Goal: Transaction & Acquisition: Purchase product/service

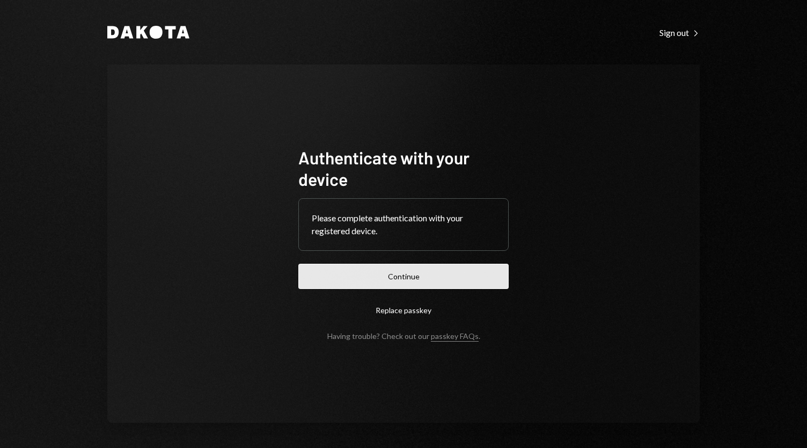
click at [416, 272] on button "Continue" at bounding box center [403, 276] width 210 height 25
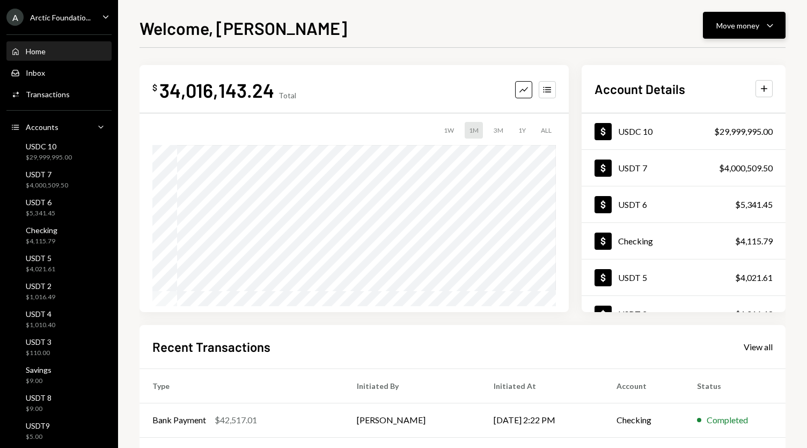
click at [775, 21] on icon "Caret Down" at bounding box center [770, 25] width 13 height 13
click at [750, 56] on div "Send" at bounding box center [736, 57] width 78 height 11
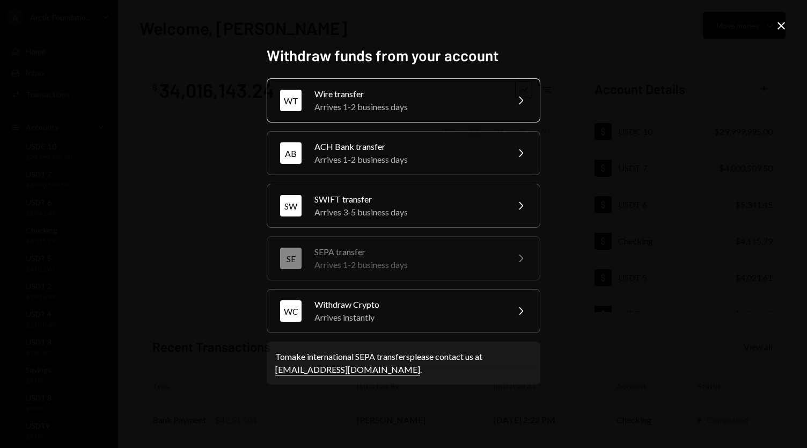
click at [423, 100] on div "Wire transfer" at bounding box center [407, 93] width 187 height 13
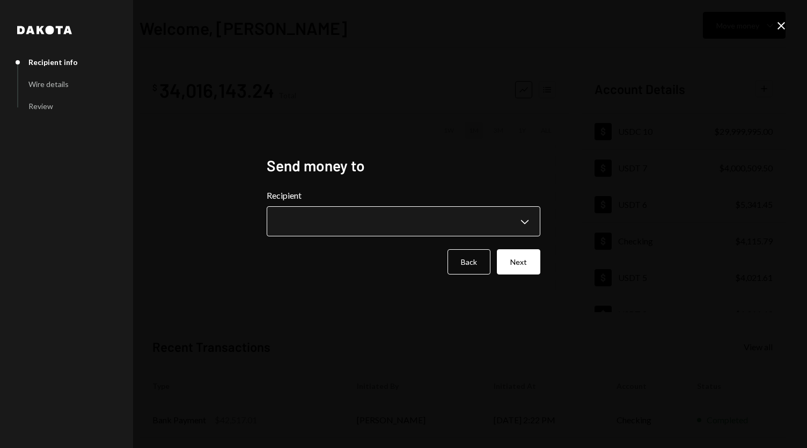
click at [412, 217] on body "A Arctic Foundatio... Caret Down Home Home Inbox Inbox Activities Transactions …" at bounding box center [403, 224] width 807 height 448
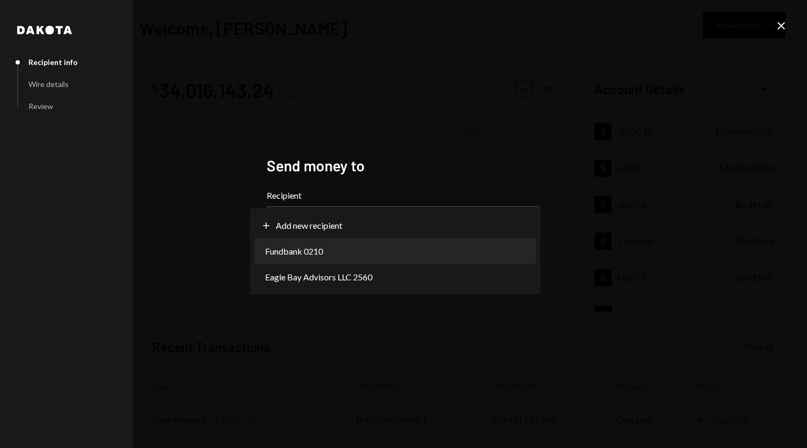
select select "**********"
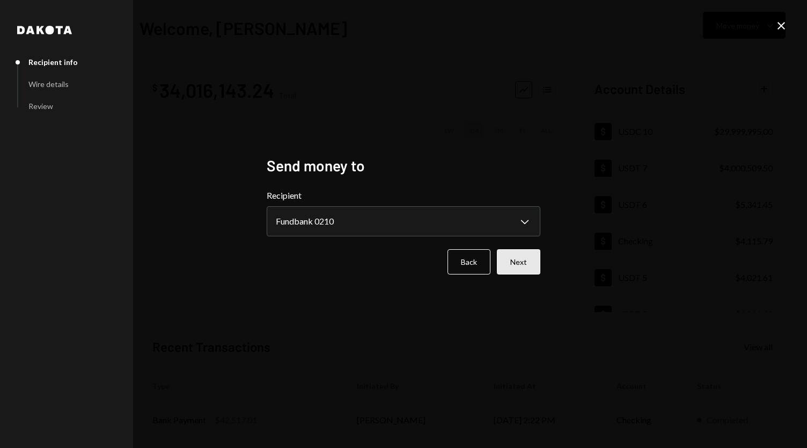
click at [521, 257] on button "Next" at bounding box center [518, 261] width 43 height 25
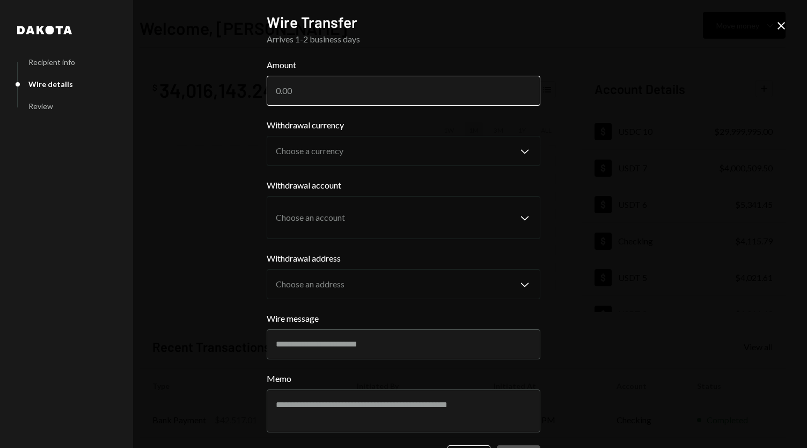
click at [313, 98] on input "Amount" at bounding box center [404, 91] width 274 height 30
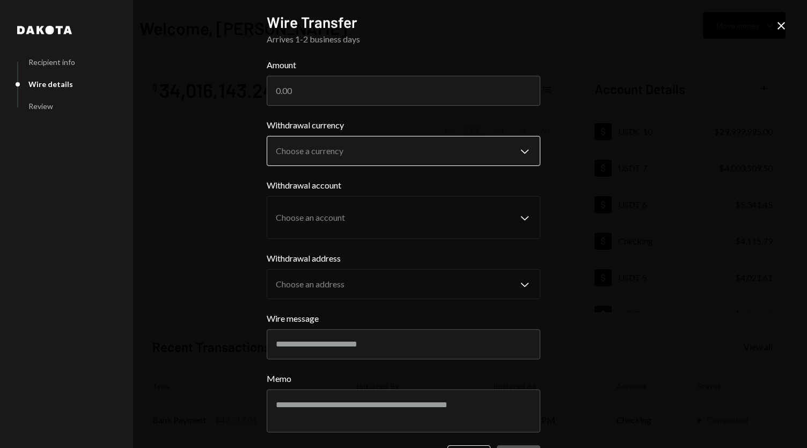
click at [356, 140] on body "A Arctic Foundatio... Caret Down Home Home Inbox Inbox Activities Transactions …" at bounding box center [403, 224] width 807 height 448
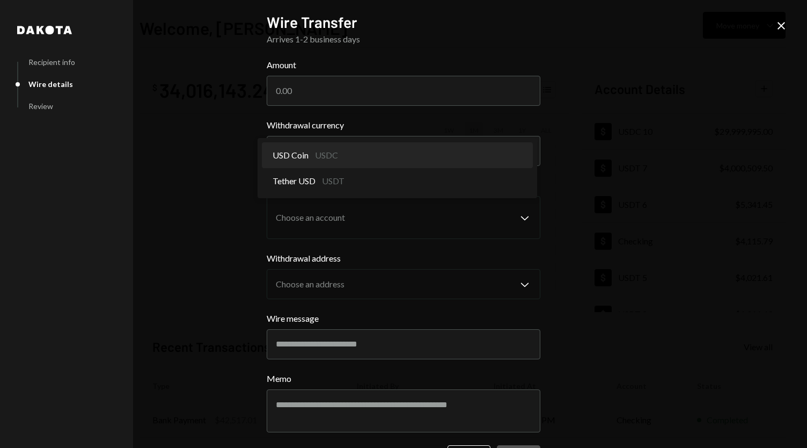
select select "****"
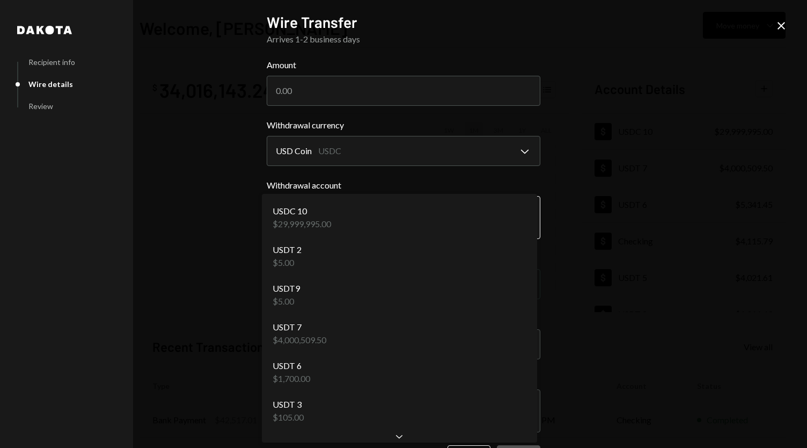
click at [377, 215] on body "A Arctic Foundatio... Caret Down Home Home Inbox Inbox Activities Transactions …" at bounding box center [403, 224] width 807 height 448
select select "**********"
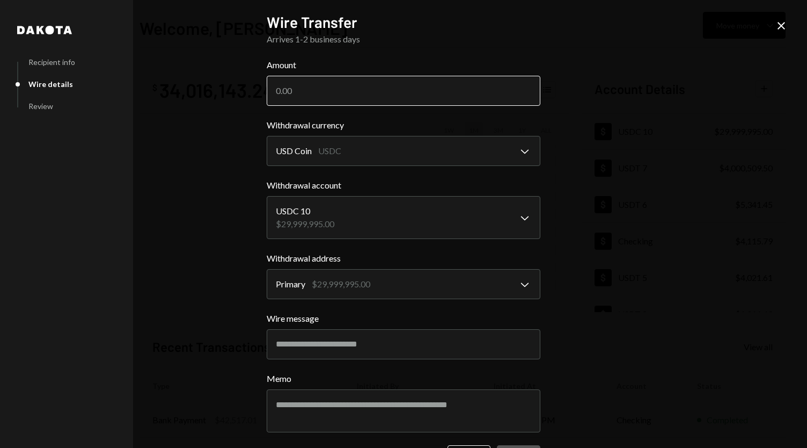
click at [320, 95] on input "Amount" at bounding box center [404, 91] width 274 height 30
type input "2999000"
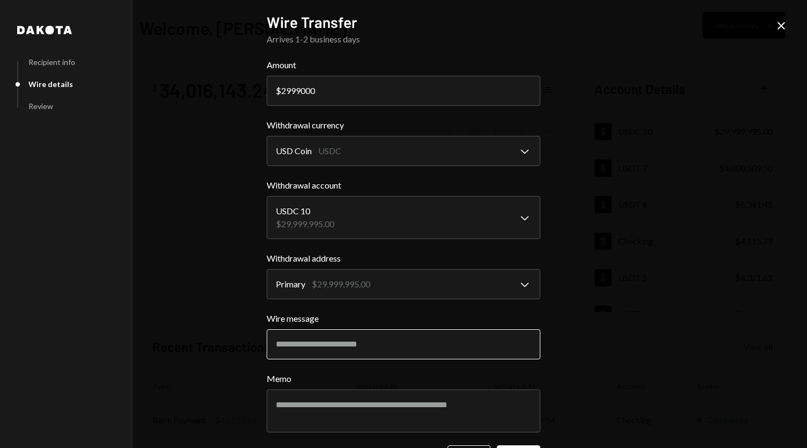
click at [316, 342] on input "Wire message" at bounding box center [404, 344] width 274 height 30
click at [290, 345] on input "Wire message" at bounding box center [404, 344] width 274 height 30
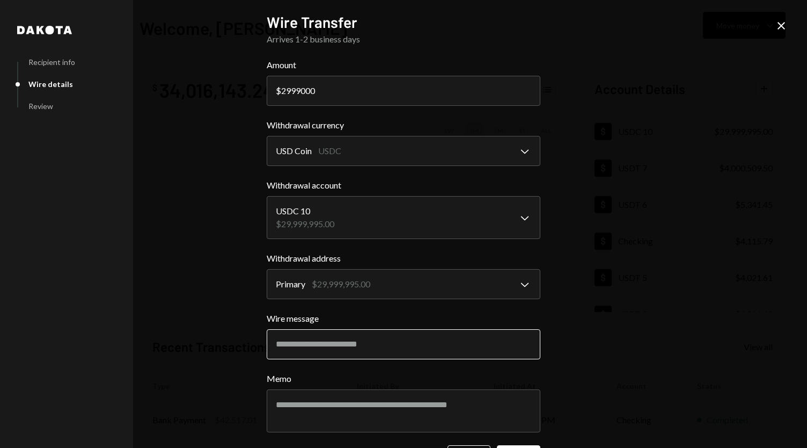
click at [290, 345] on input "Wire message" at bounding box center [404, 344] width 274 height 30
click at [322, 343] on input "Wire message" at bounding box center [404, 344] width 274 height 30
type input "***"
click at [157, 228] on div "**********" at bounding box center [403, 224] width 807 height 448
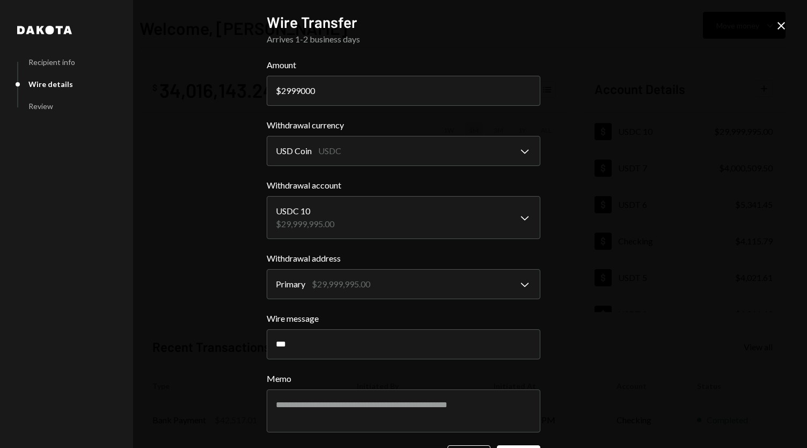
click at [782, 20] on icon "Close" at bounding box center [781, 25] width 13 height 13
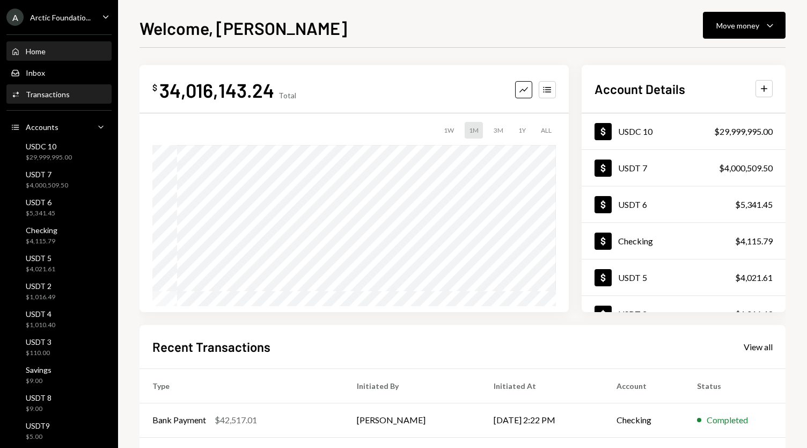
click at [54, 101] on div "Activities Transactions" at bounding box center [59, 94] width 97 height 18
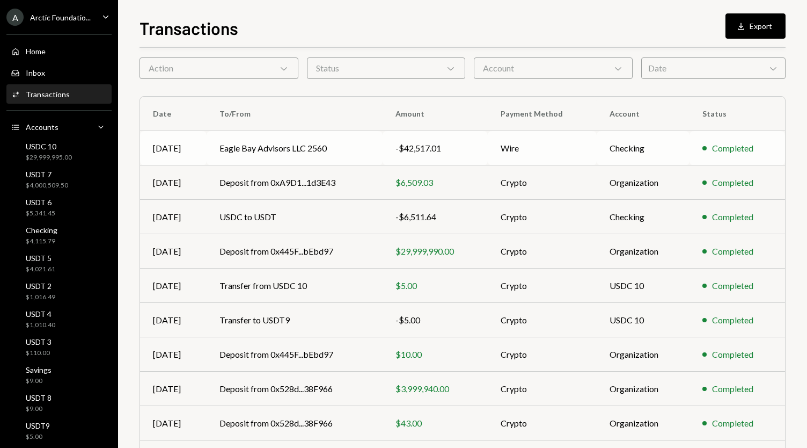
scroll to position [112, 0]
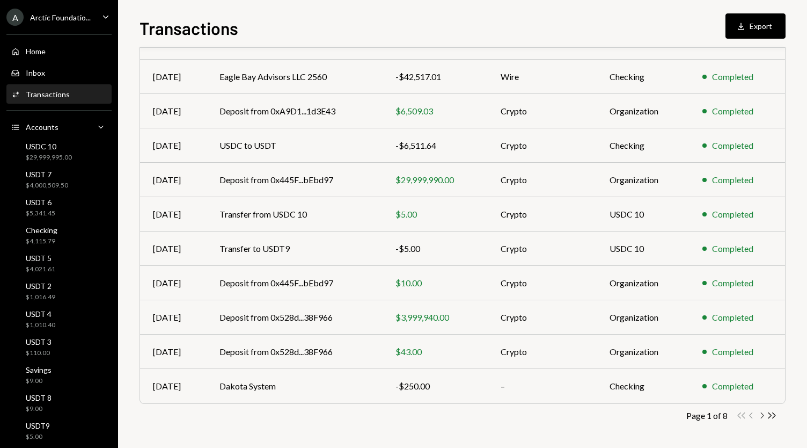
click at [762, 413] on icon "Chevron Right" at bounding box center [762, 415] width 10 height 10
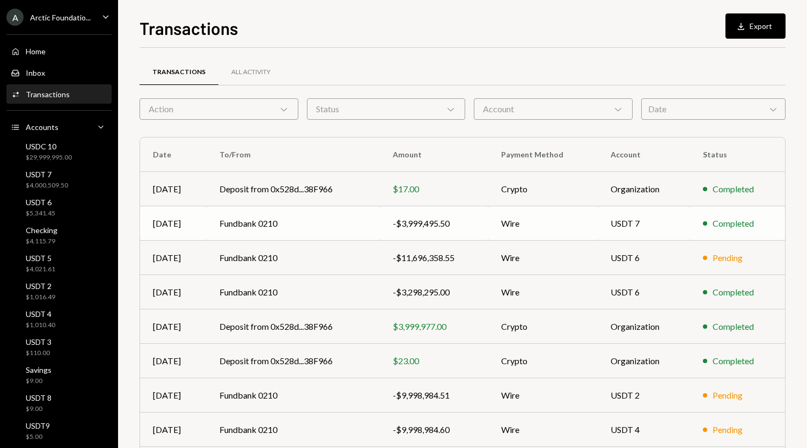
click at [348, 216] on td "Fundbank 0210" at bounding box center [293, 223] width 173 height 34
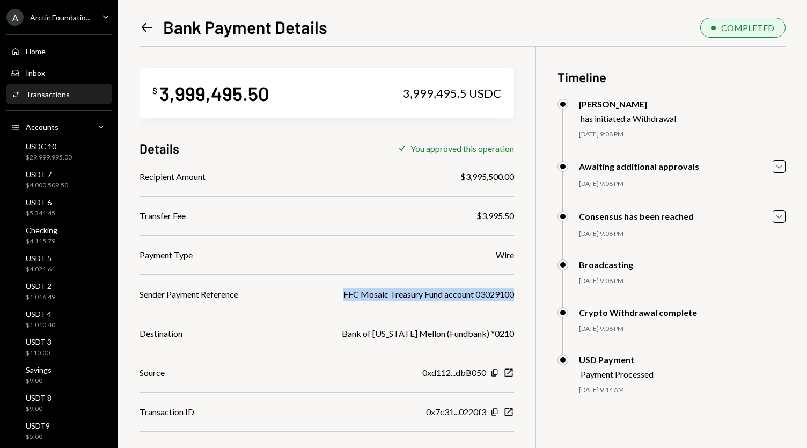
drag, startPoint x: 342, startPoint y: 289, endPoint x: 514, endPoint y: 298, distance: 172.0
click at [514, 298] on div "FFC Mosaic Treasury Fund account 03029100" at bounding box center [428, 294] width 171 height 13
copy div "FFC Mosaic Treasury Fund account 03029100"
click at [53, 50] on div "Home Home" at bounding box center [59, 52] width 97 height 10
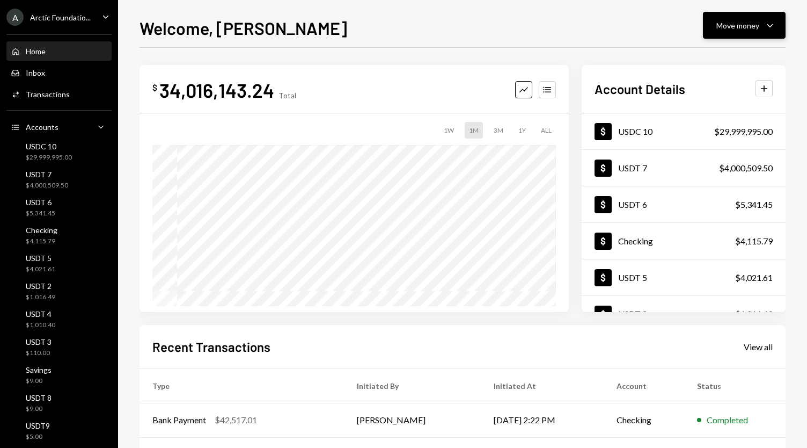
click at [752, 27] on div "Move money" at bounding box center [737, 25] width 43 height 11
click at [728, 58] on div "Send" at bounding box center [736, 57] width 78 height 11
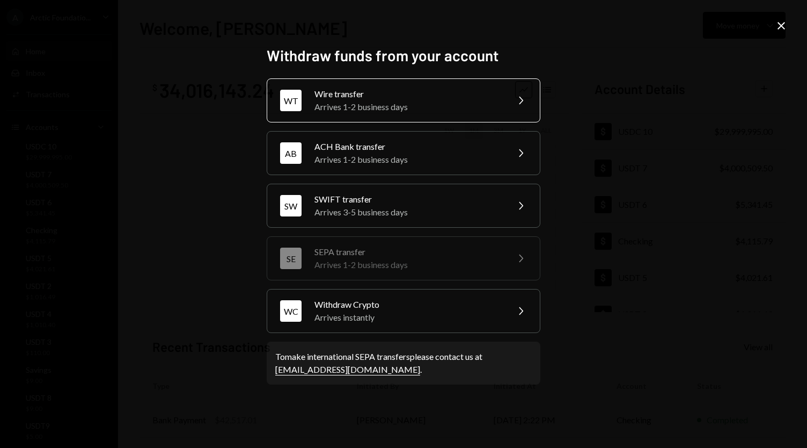
click at [427, 97] on div "Wire transfer" at bounding box center [407, 93] width 187 height 13
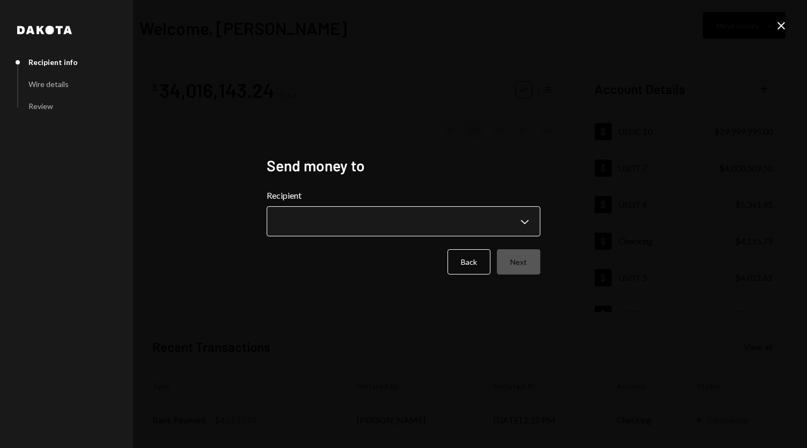
click at [380, 211] on body "A Arctic Foundatio... Caret Down Home Home Inbox Inbox Activities Transactions …" at bounding box center [403, 224] width 807 height 448
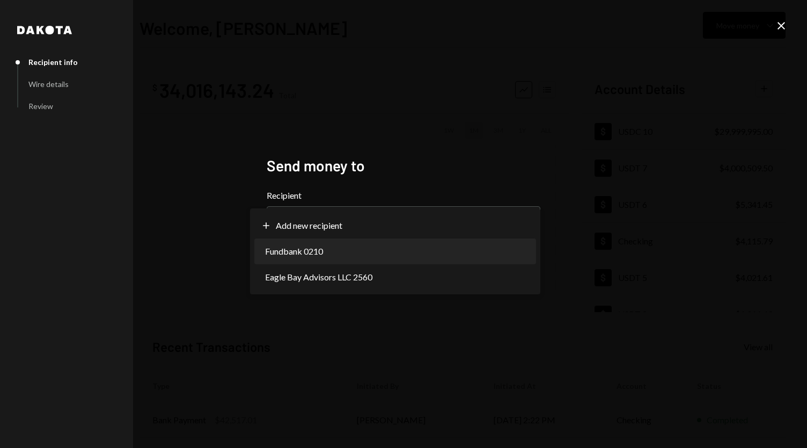
select select "**********"
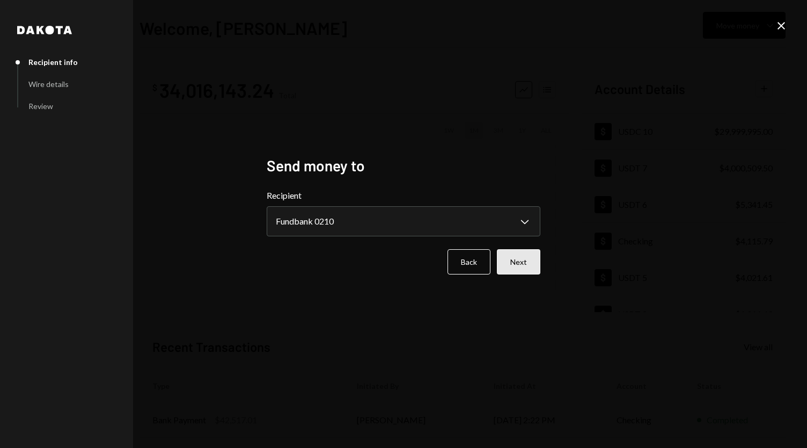
click at [513, 260] on button "Next" at bounding box center [518, 261] width 43 height 25
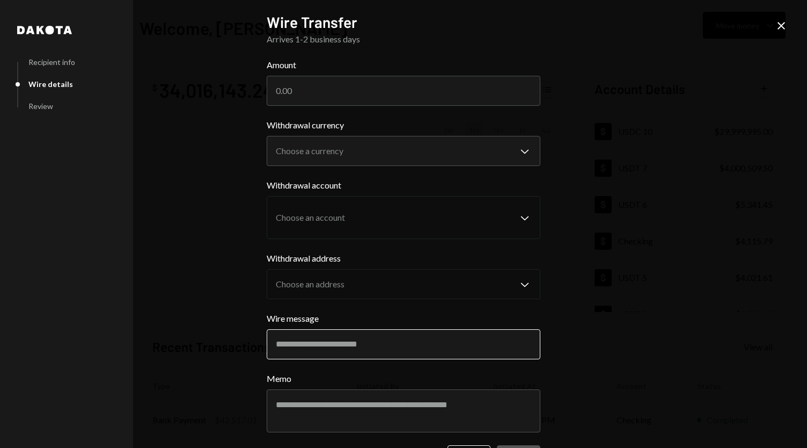
click at [313, 346] on input "Wire message" at bounding box center [404, 344] width 274 height 30
paste input "**********"
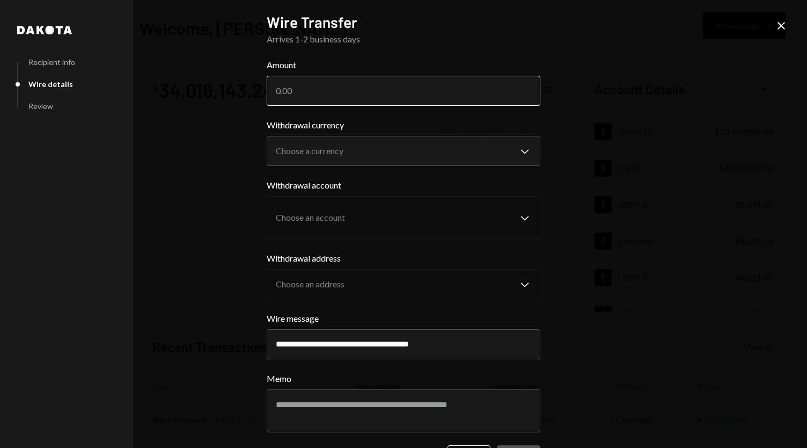
type input "**********"
click at [328, 96] on input "Amount" at bounding box center [404, 91] width 274 height 30
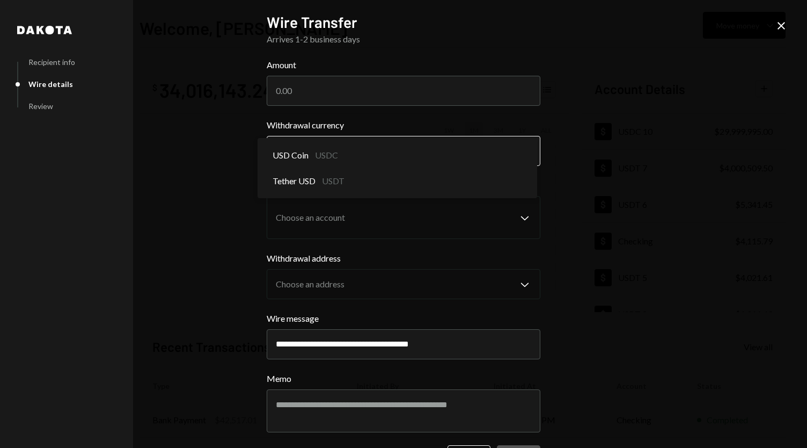
click at [339, 149] on body "A Arctic Foundatio... Caret Down Home Home Inbox Inbox Activities Transactions …" at bounding box center [403, 224] width 807 height 448
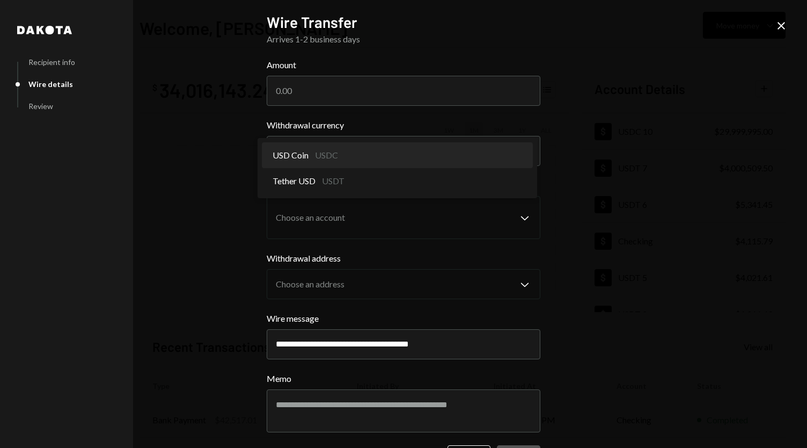
select select "****"
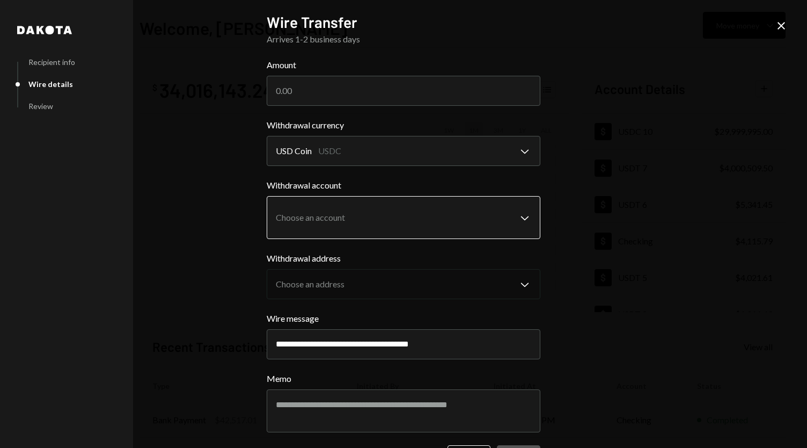
click at [392, 217] on body "A Arctic Foundatio... Caret Down Home Home Inbox Inbox Activities Transactions …" at bounding box center [403, 224] width 807 height 448
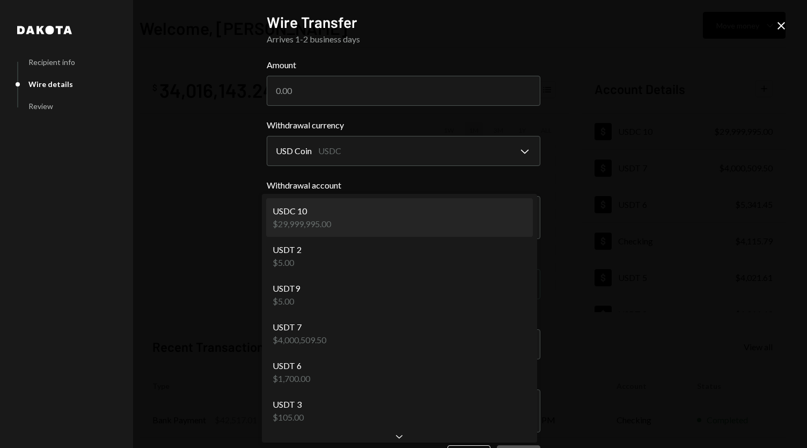
select select "**********"
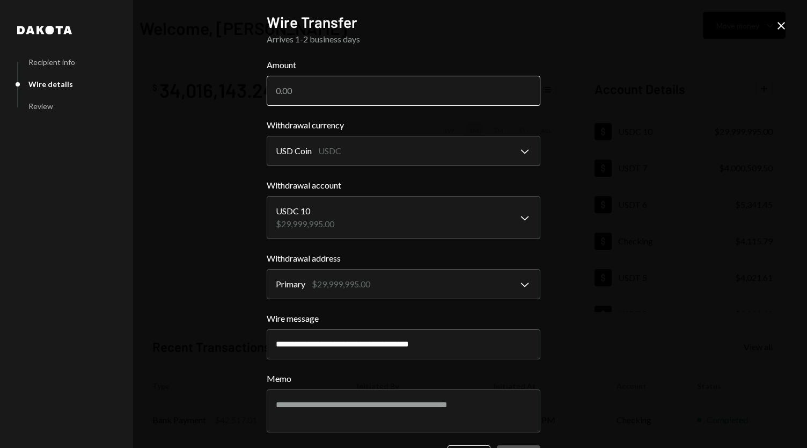
click at [313, 98] on input "Amount" at bounding box center [404, 91] width 274 height 30
type input "29990000"
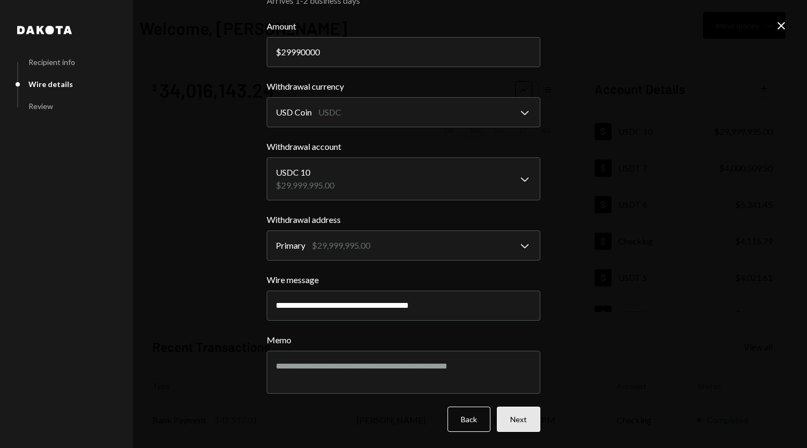
click at [525, 415] on button "Next" at bounding box center [518, 418] width 43 height 25
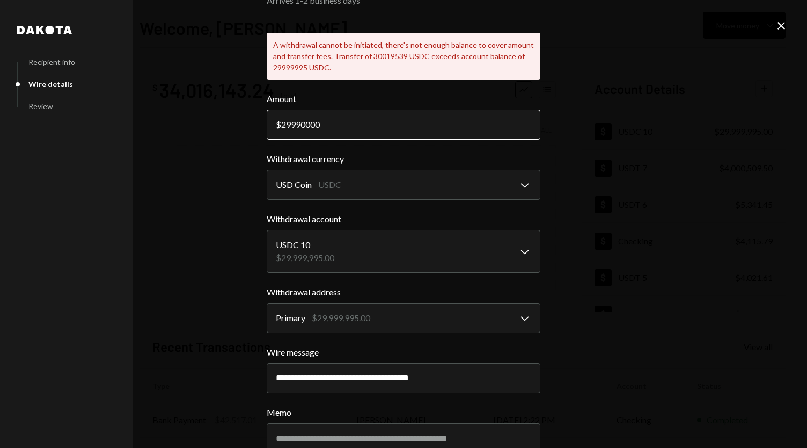
click at [328, 129] on input "29990000" at bounding box center [404, 124] width 274 height 30
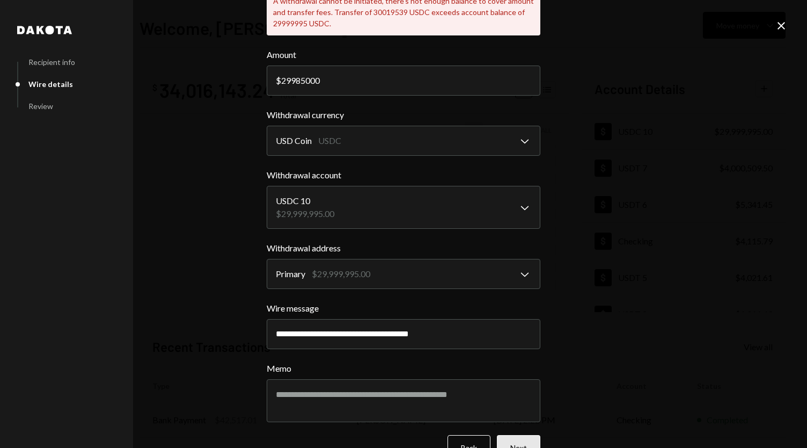
click at [521, 444] on button "Next" at bounding box center [518, 447] width 43 height 25
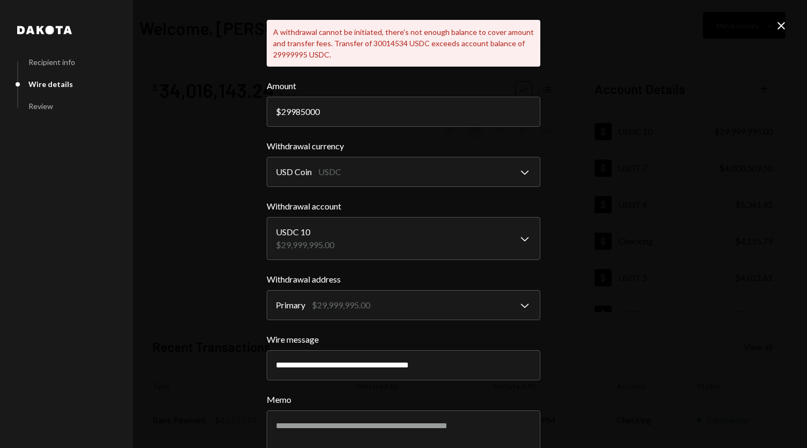
scroll to position [52, 0]
click at [294, 110] on input "29985000" at bounding box center [404, 112] width 274 height 30
click at [366, 111] on input "29985000" at bounding box center [404, 112] width 274 height 30
click at [631, 250] on div "**********" at bounding box center [403, 224] width 807 height 448
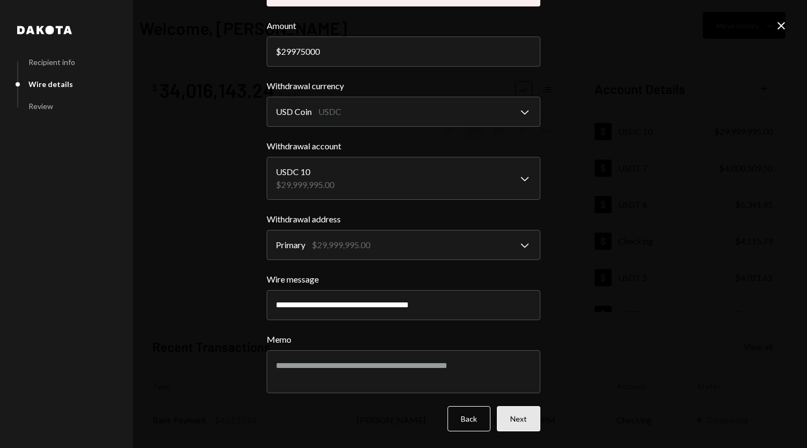
click at [537, 408] on button "Next" at bounding box center [518, 418] width 43 height 25
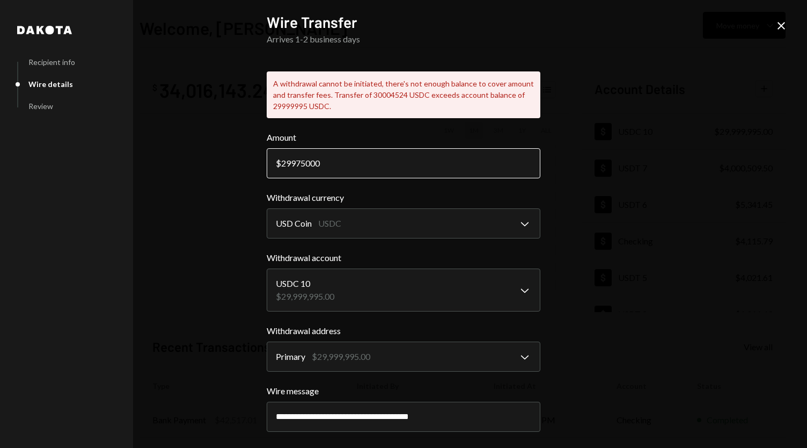
drag, startPoint x: 299, startPoint y: 163, endPoint x: 364, endPoint y: 175, distance: 65.7
click at [364, 175] on input "29975000" at bounding box center [404, 163] width 274 height 30
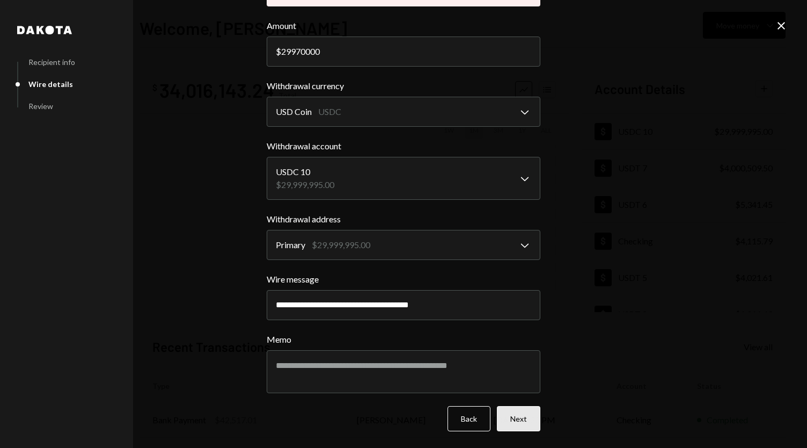
type input "29970000"
click at [524, 416] on button "Next" at bounding box center [518, 418] width 43 height 25
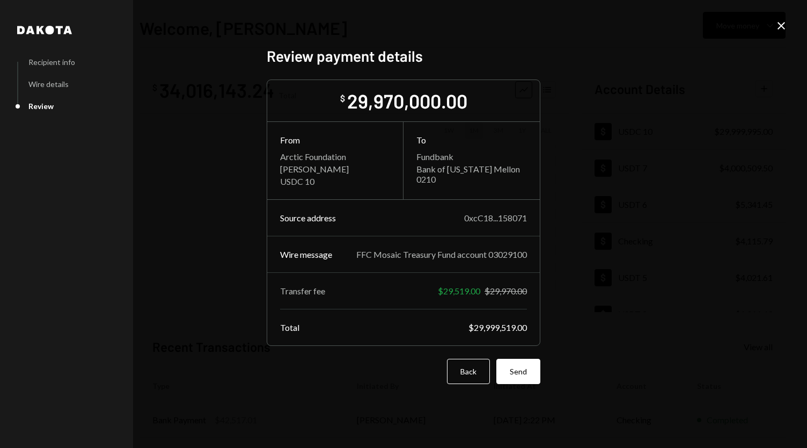
scroll to position [0, 0]
click at [528, 377] on button "Send" at bounding box center [518, 370] width 44 height 25
